Goal: Check status: Check status

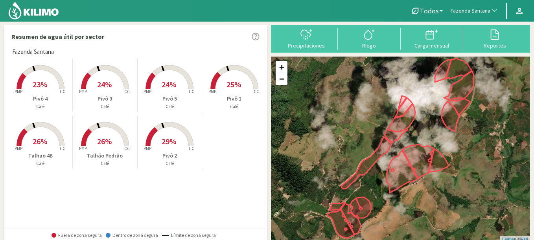
click at [464, 9] on span "Fazenda Santana" at bounding box center [470, 11] width 40 height 8
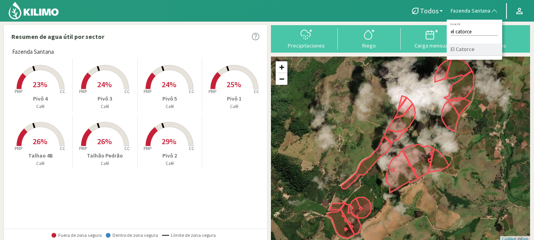
type input "el catorce"
click at [482, 46] on li "El Catorce" at bounding box center [473, 50] width 55 height 12
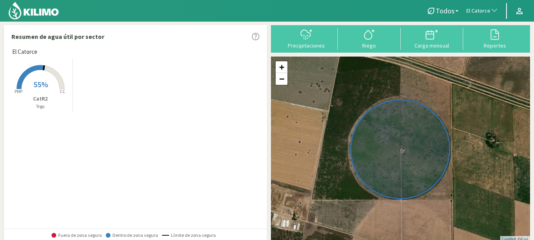
click at [45, 88] on span "55%" at bounding box center [40, 84] width 15 height 10
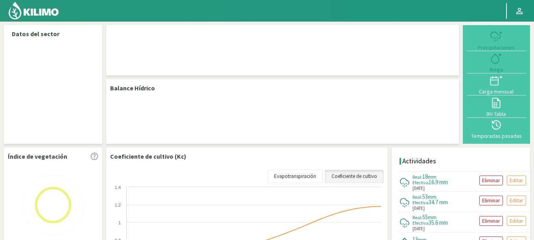
select select "73: Object"
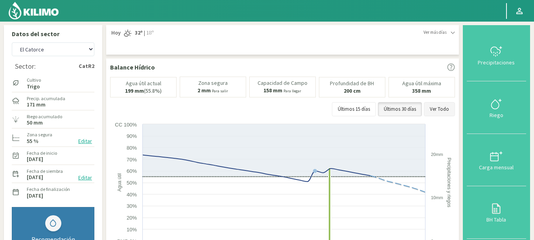
click at [445, 113] on button "Ver Todo" at bounding box center [439, 109] width 31 height 14
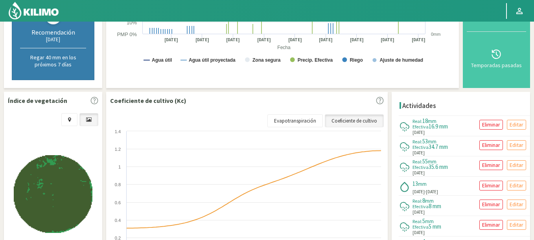
scroll to position [283, 0]
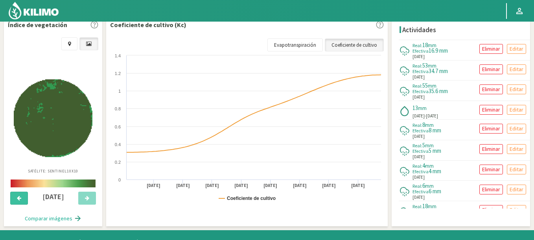
click at [25, 198] on button at bounding box center [19, 198] width 18 height 13
click at [19, 198] on icon at bounding box center [19, 198] width 4 height 5
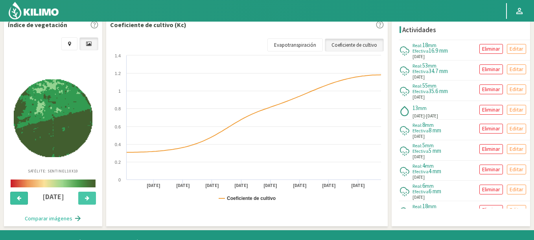
click at [19, 198] on icon at bounding box center [19, 198] width 4 height 5
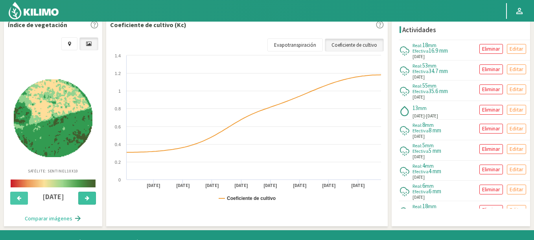
click at [83, 196] on button at bounding box center [87, 198] width 18 height 13
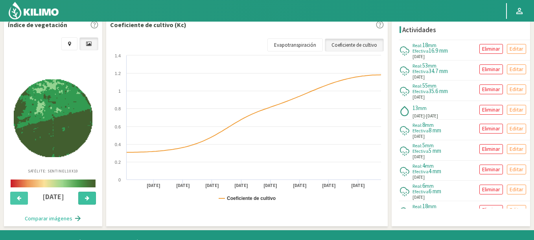
click at [83, 196] on button at bounding box center [87, 198] width 18 height 13
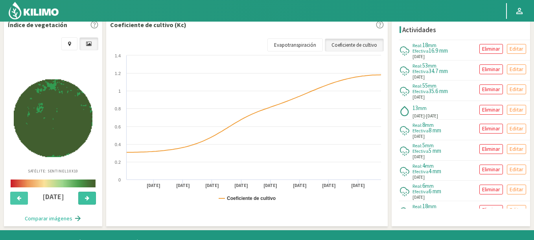
click at [83, 196] on button at bounding box center [87, 198] width 18 height 13
